Goal: Task Accomplishment & Management: Manage account settings

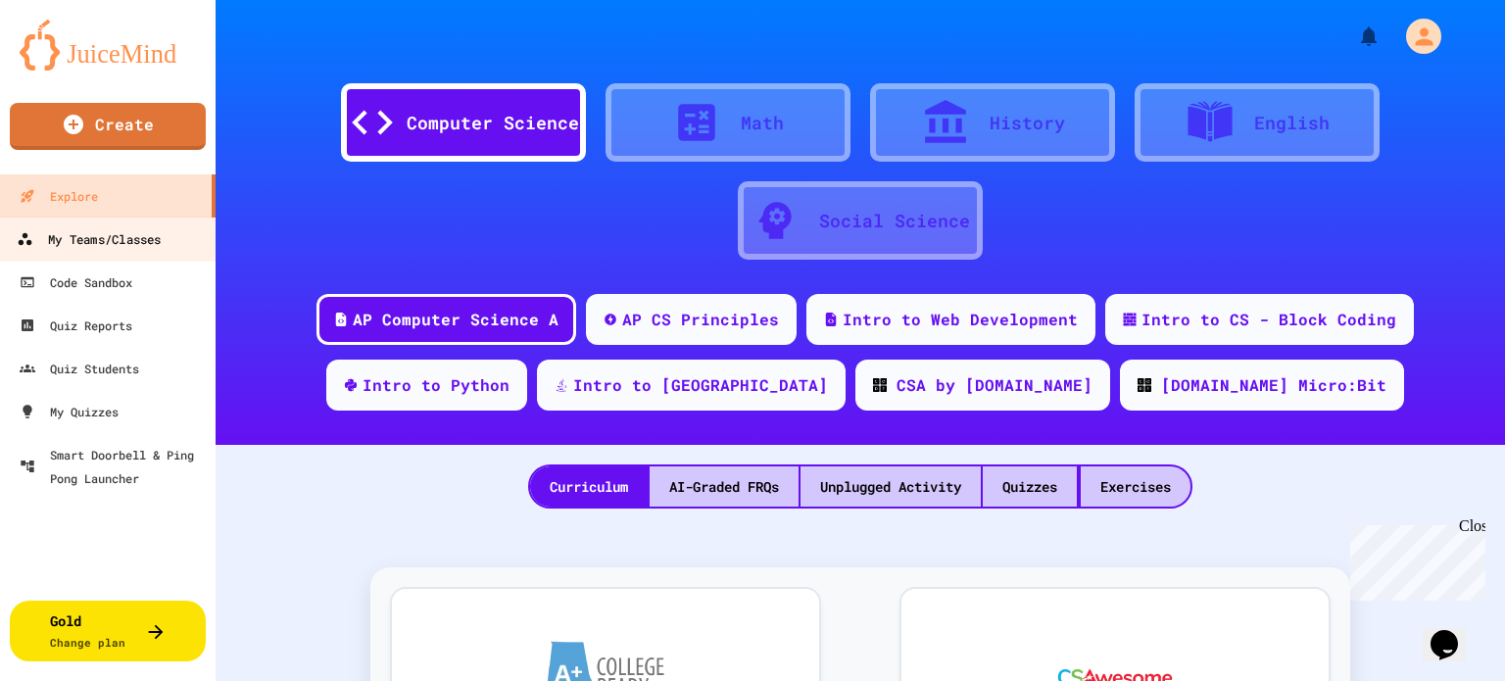
click at [143, 230] on div "My Teams/Classes" at bounding box center [89, 239] width 144 height 25
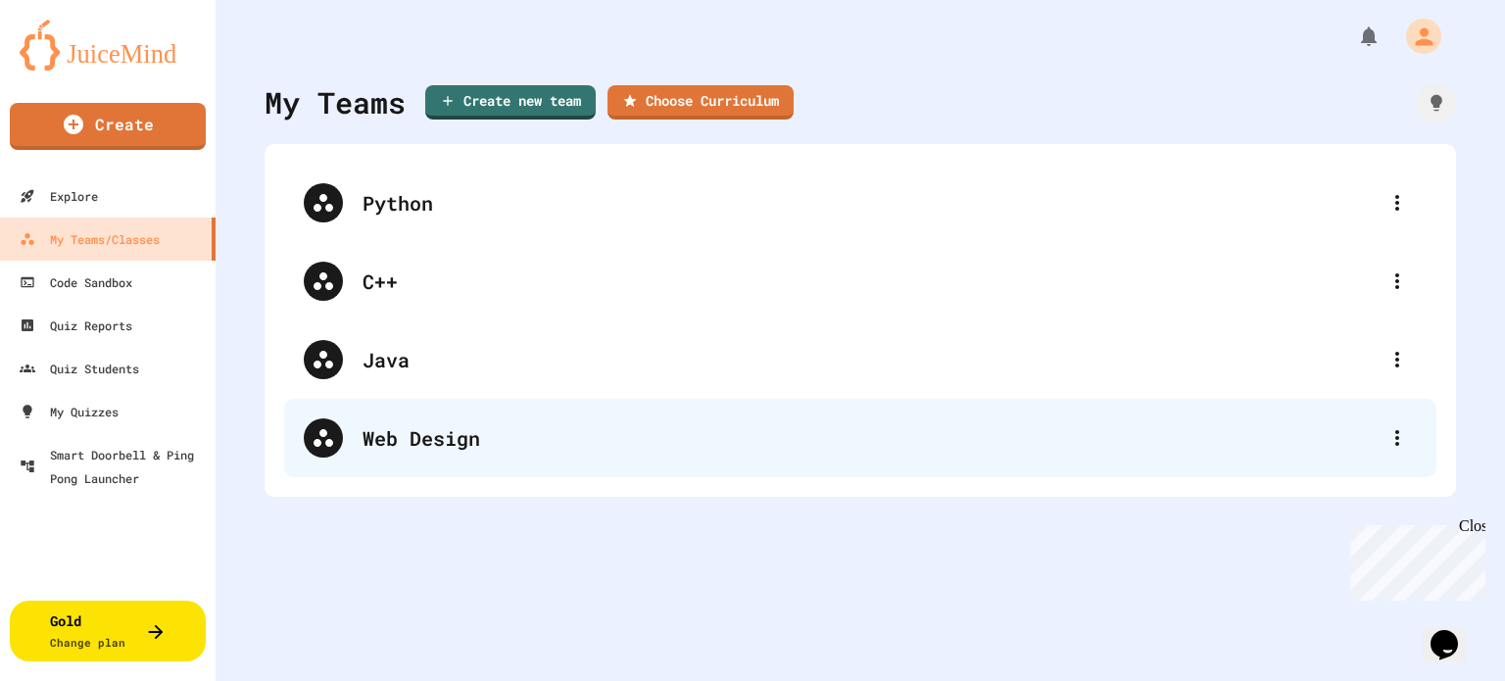
click at [423, 434] on div "Web Design" at bounding box center [870, 437] width 1015 height 29
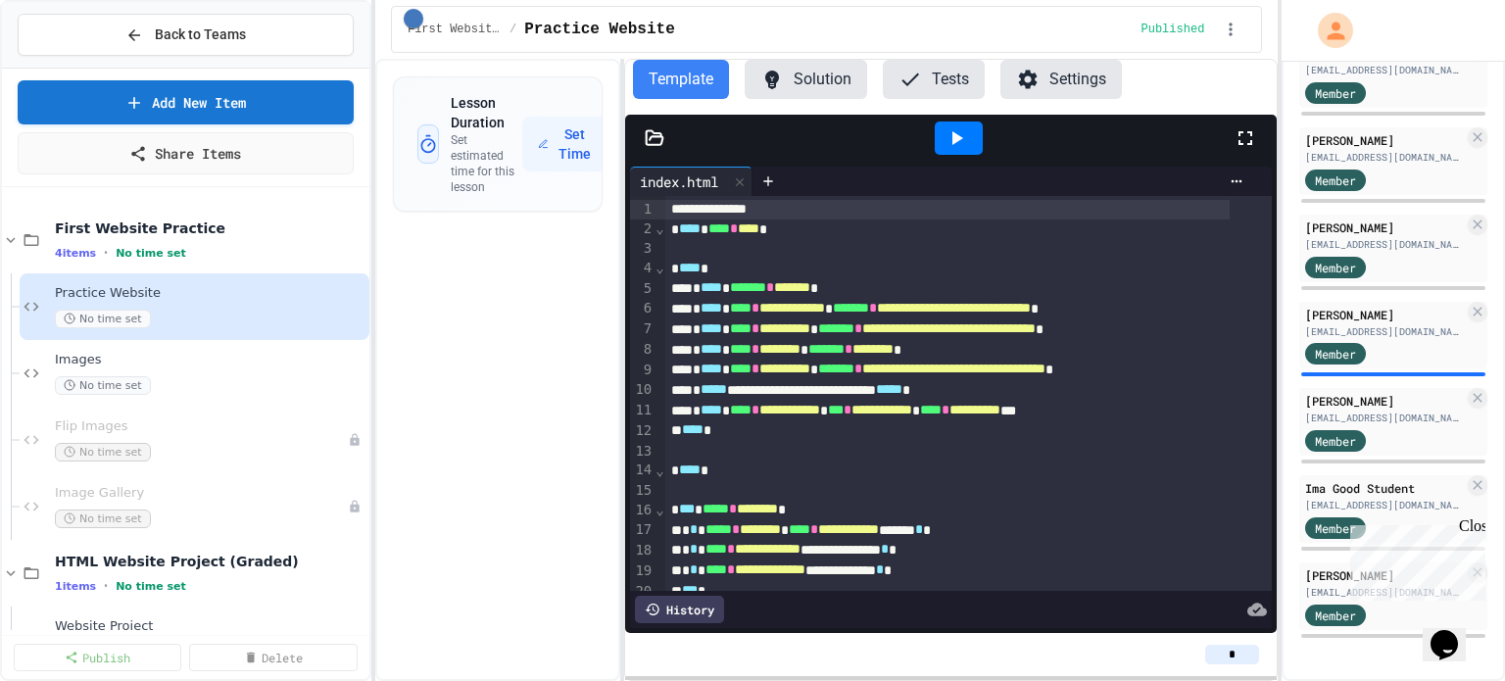
scroll to position [588, 0]
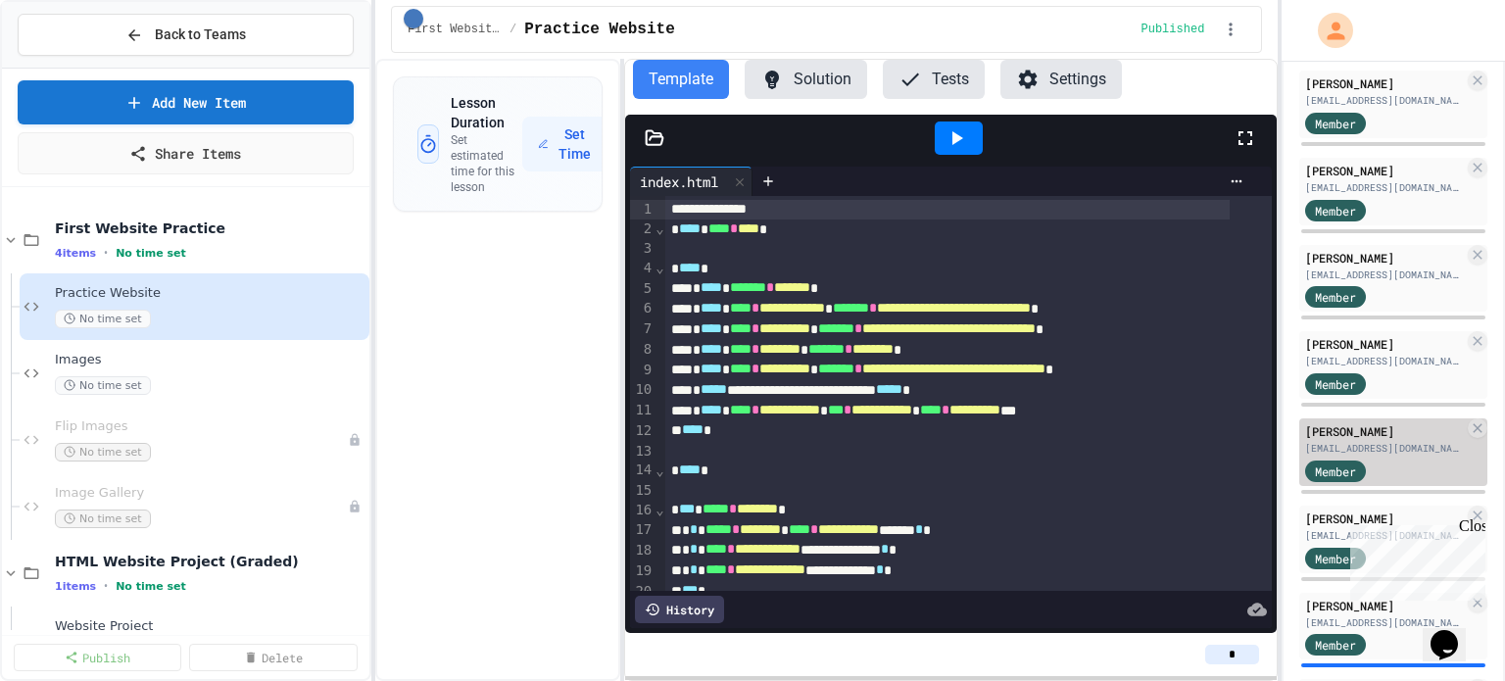
click at [1348, 440] on div "[PERSON_NAME]" at bounding box center [1384, 431] width 159 height 18
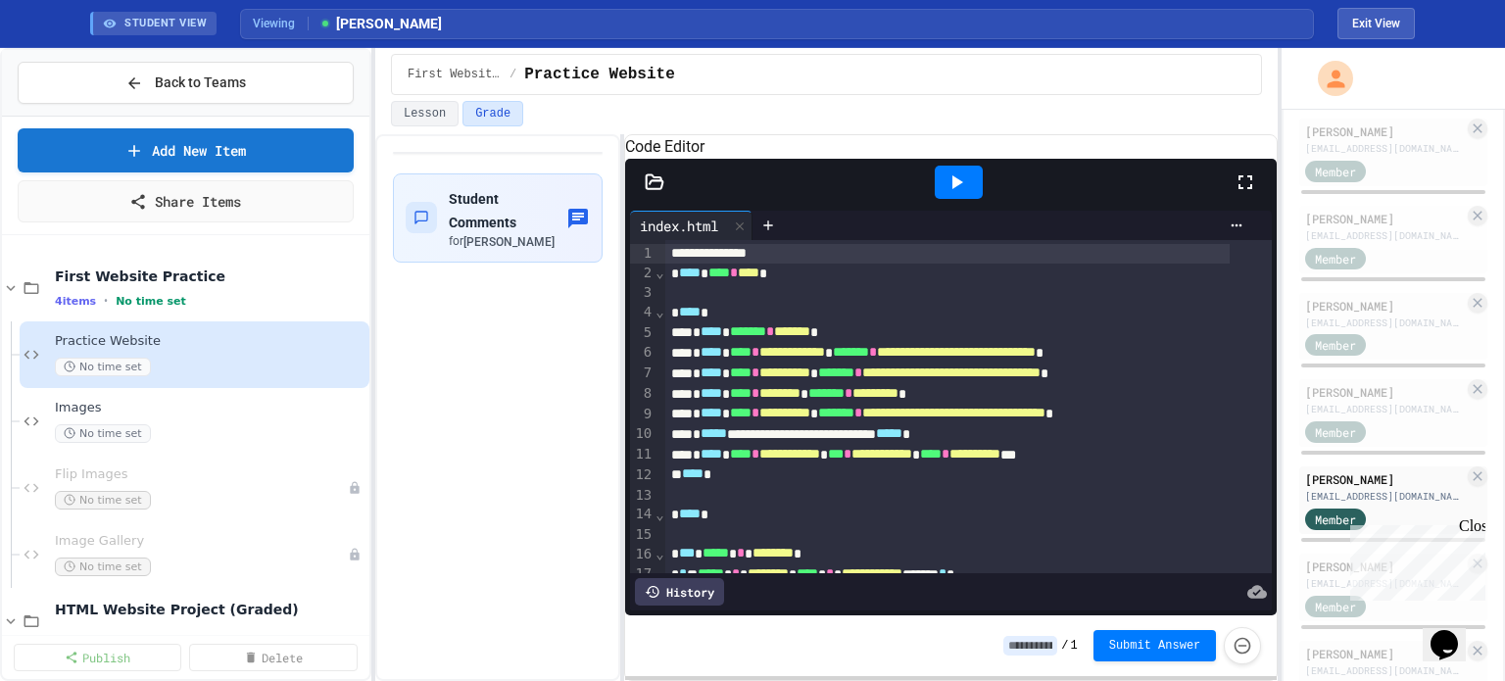
scroll to position [102, 0]
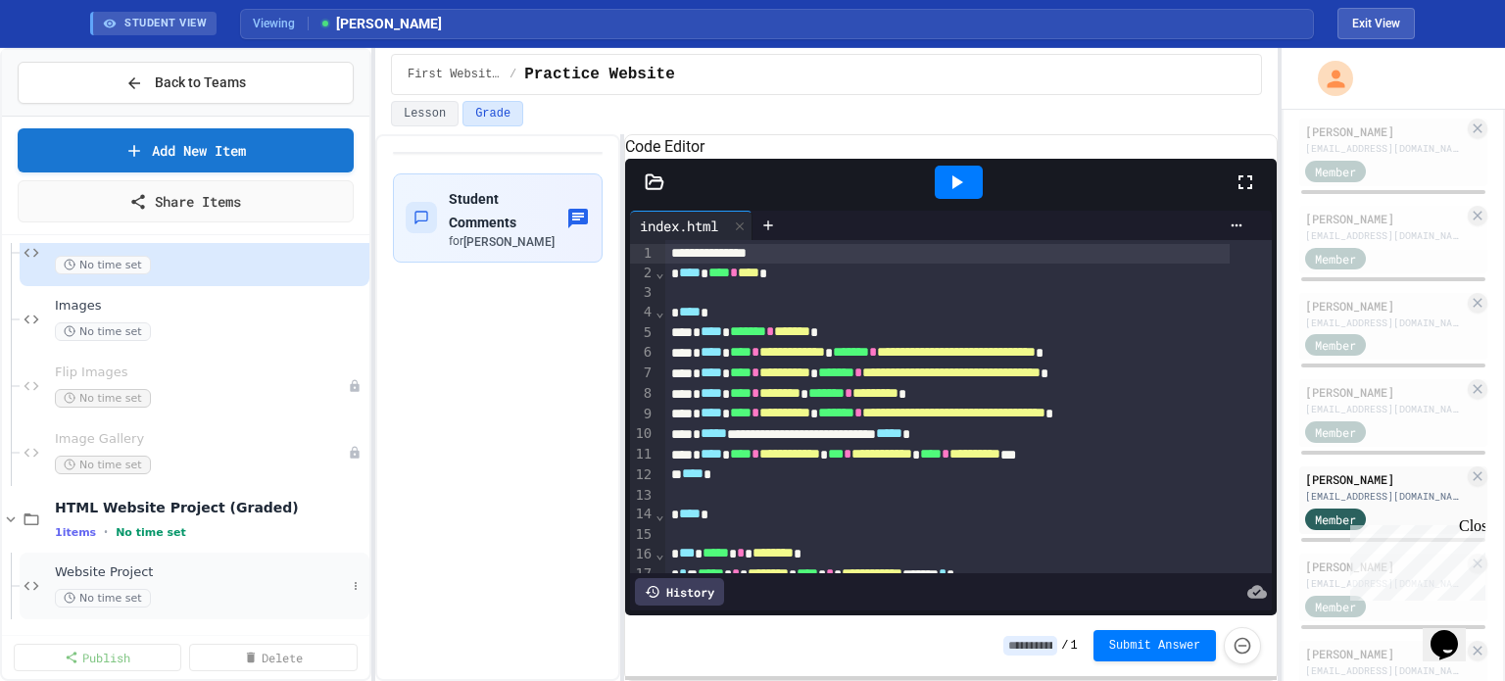
click at [101, 568] on span "Website Project" at bounding box center [200, 572] width 291 height 17
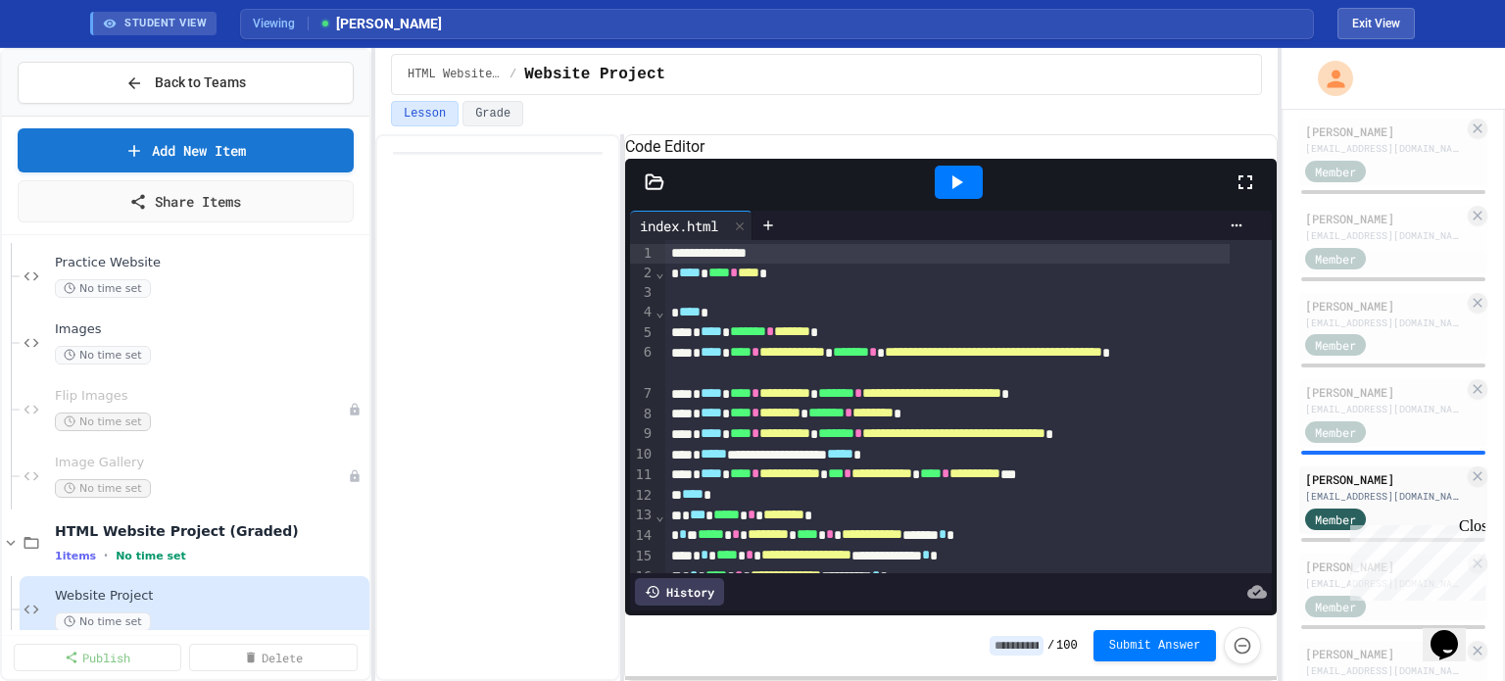
click at [956, 194] on icon at bounding box center [957, 183] width 24 height 24
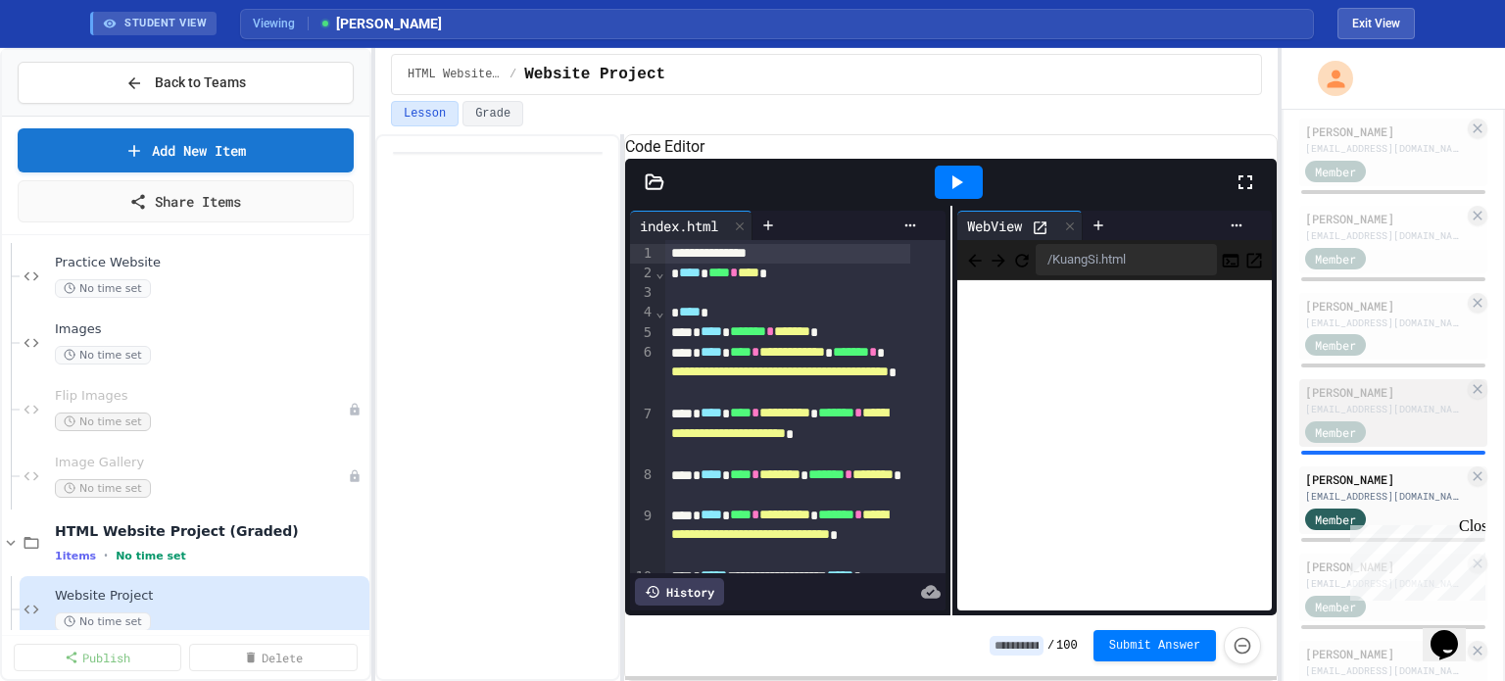
scroll to position [882, 0]
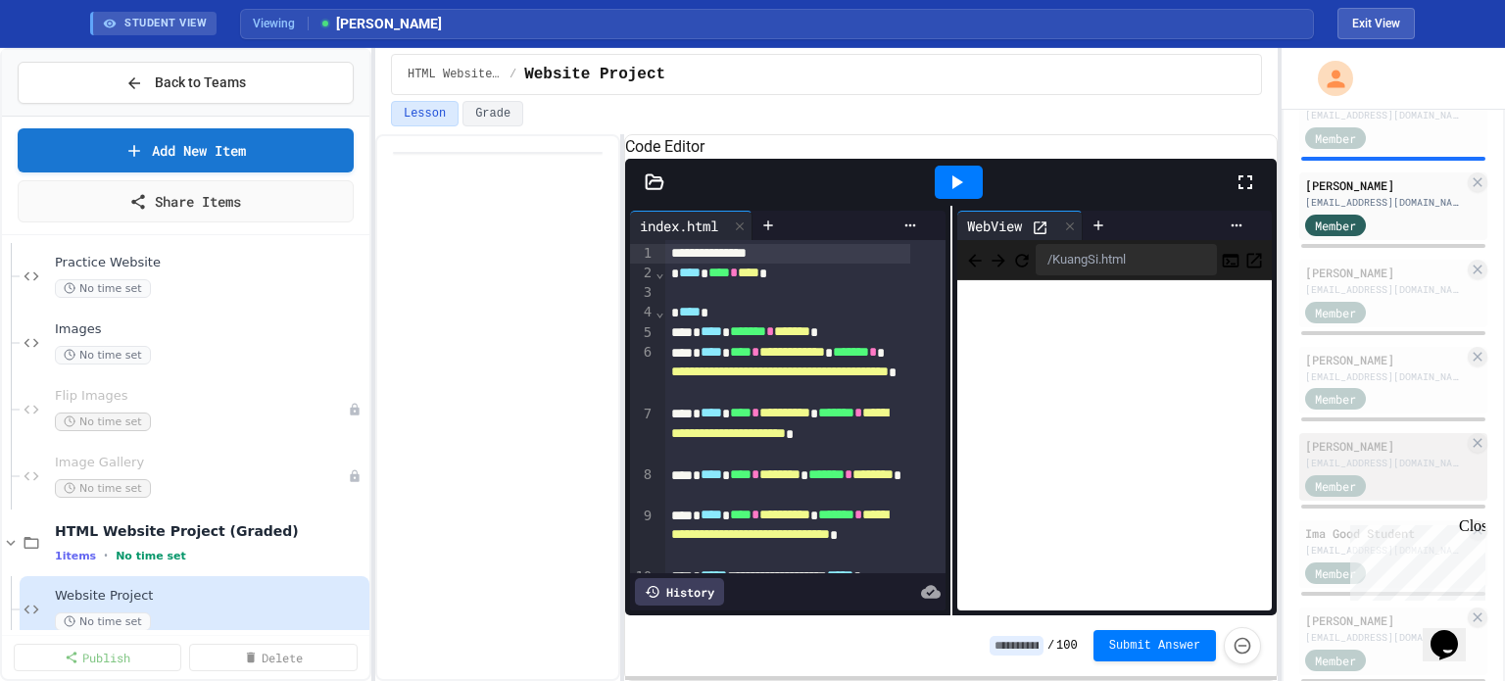
click at [1373, 455] on div "[PERSON_NAME]" at bounding box center [1384, 446] width 159 height 18
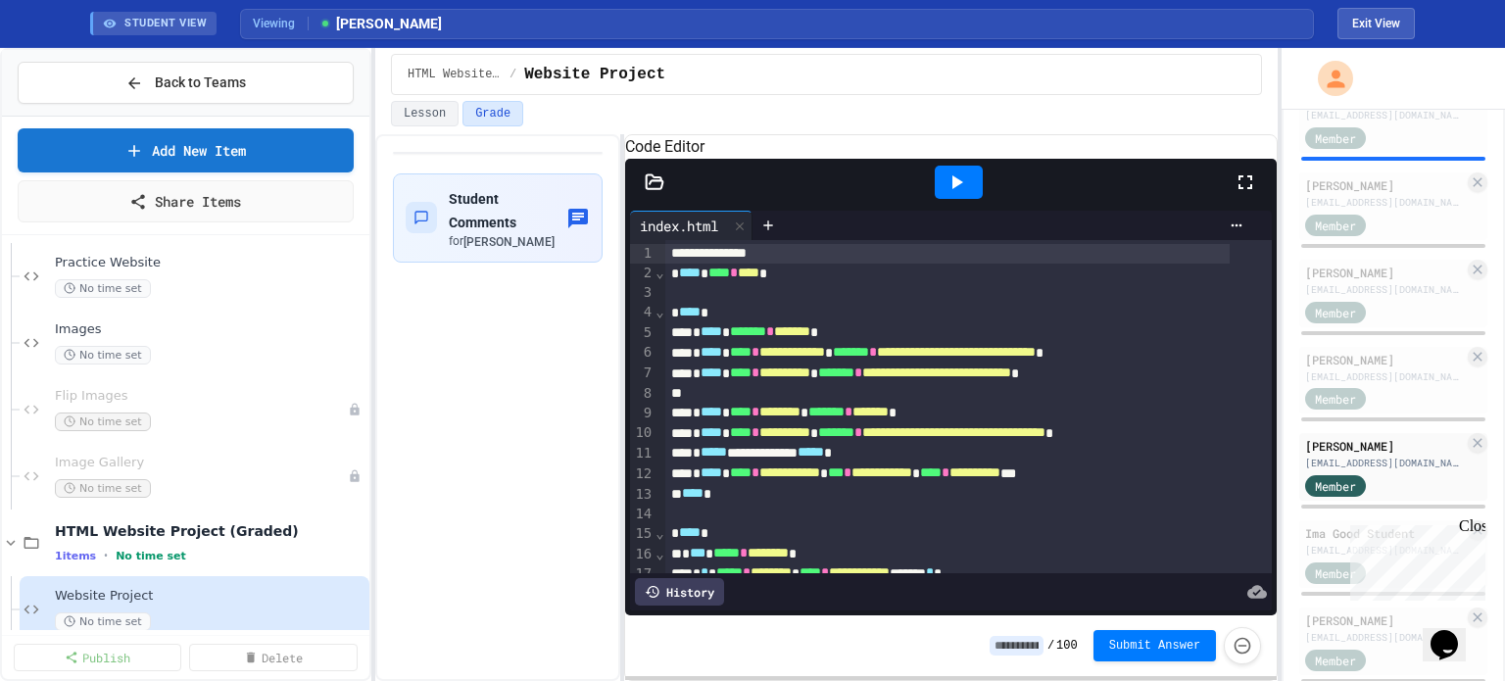
click at [954, 189] on icon at bounding box center [958, 182] width 11 height 14
